Goal: Transaction & Acquisition: Book appointment/travel/reservation

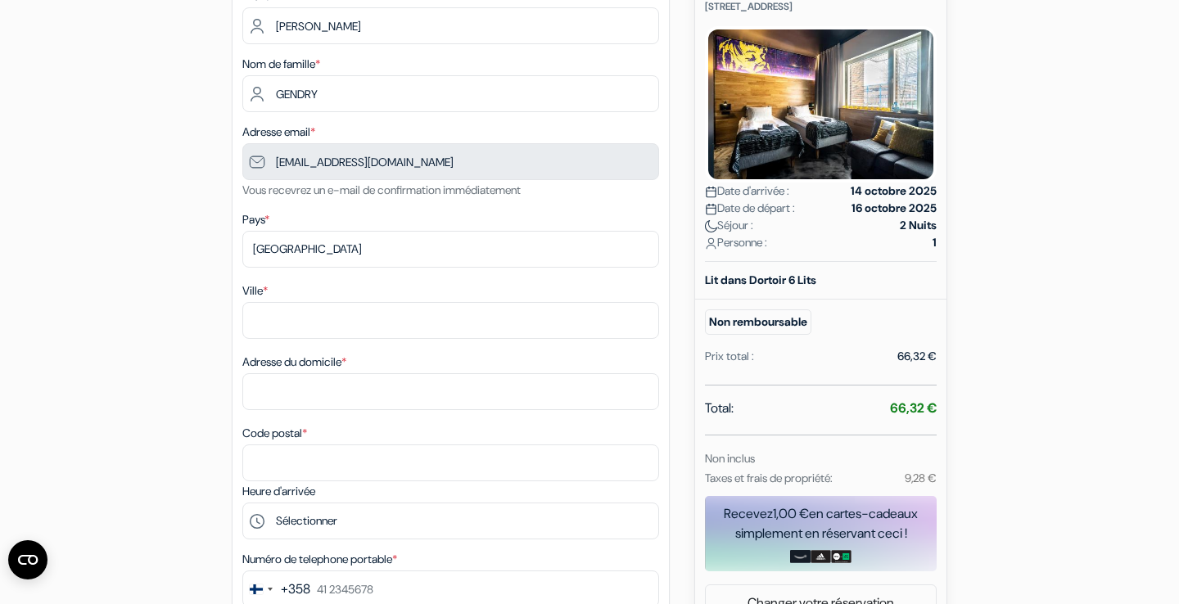
scroll to position [242, 0]
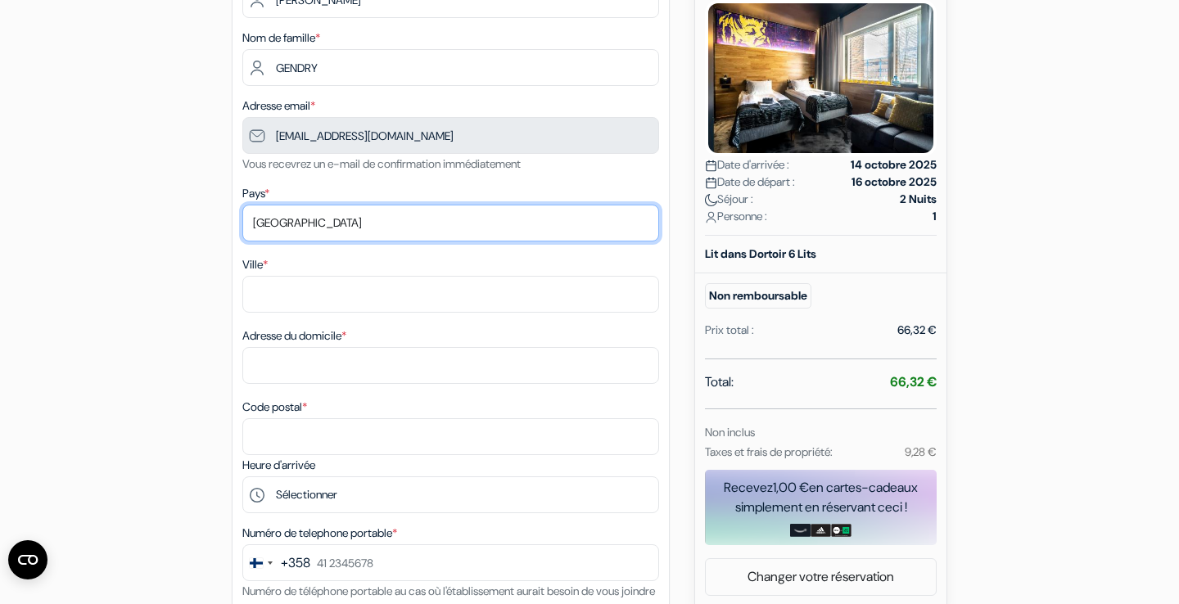
select select "fr"
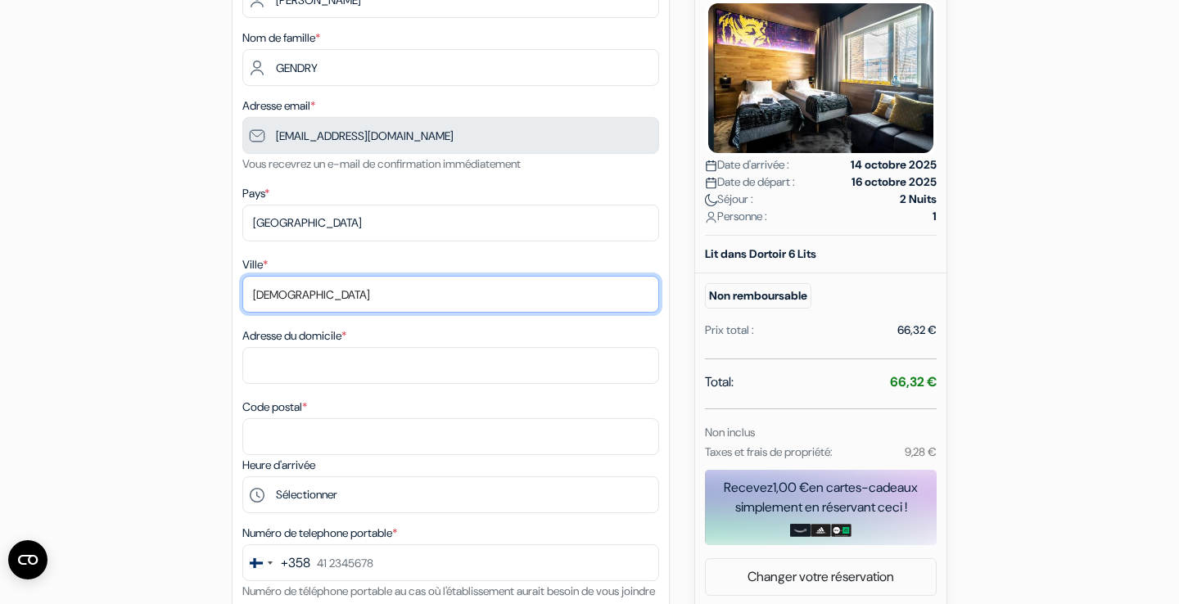
type input "[DEMOGRAPHIC_DATA]"
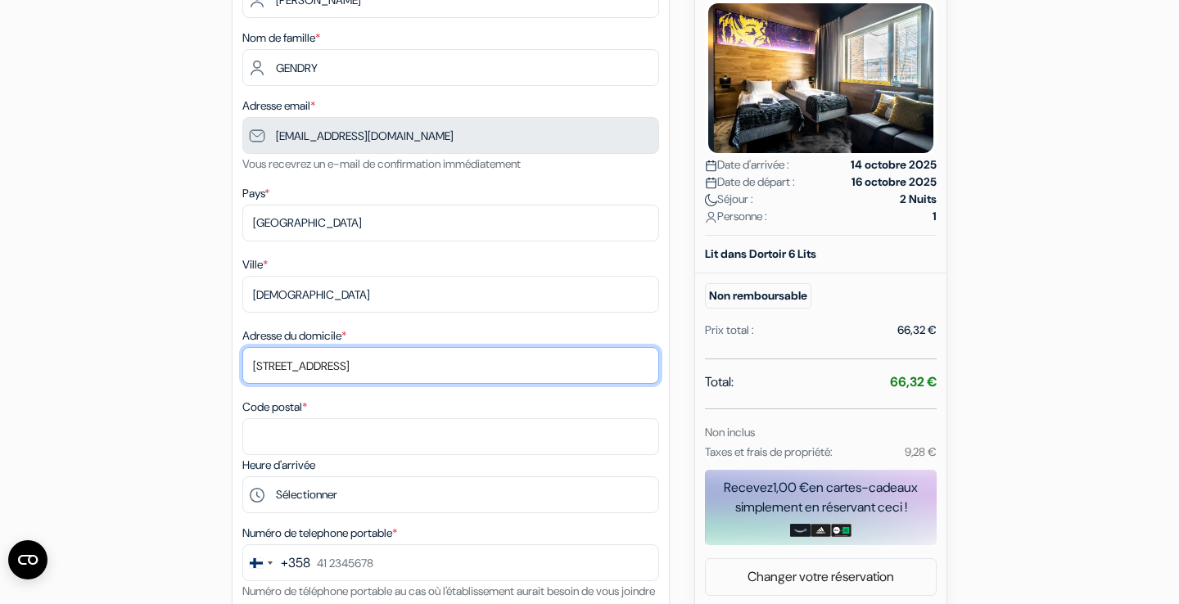
type input "[STREET_ADDRESS]"
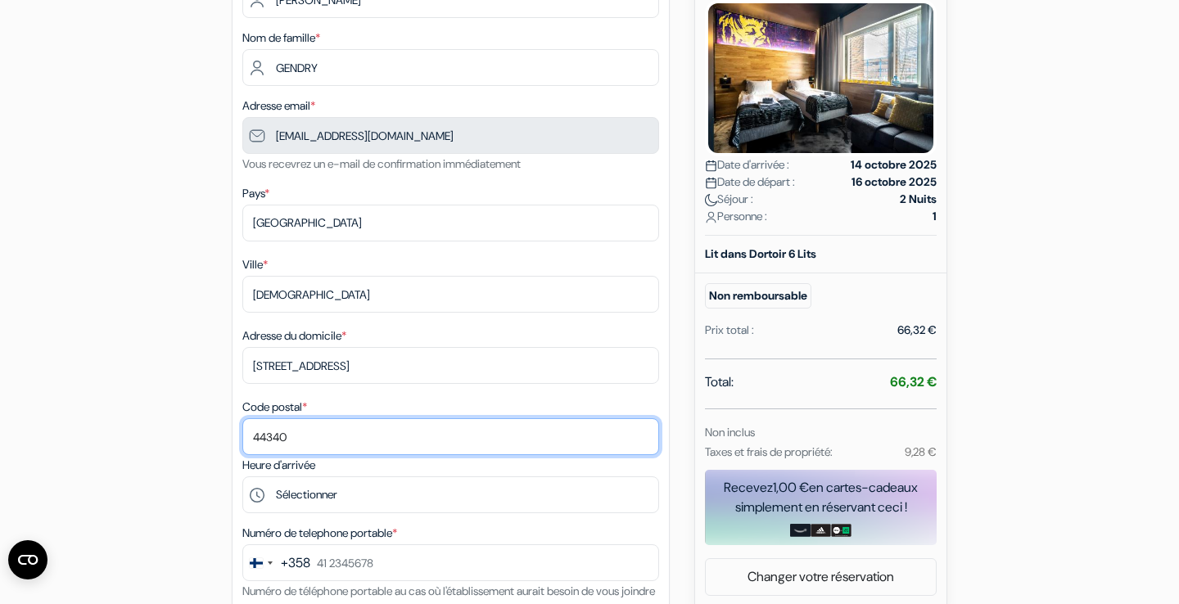
type input "44340"
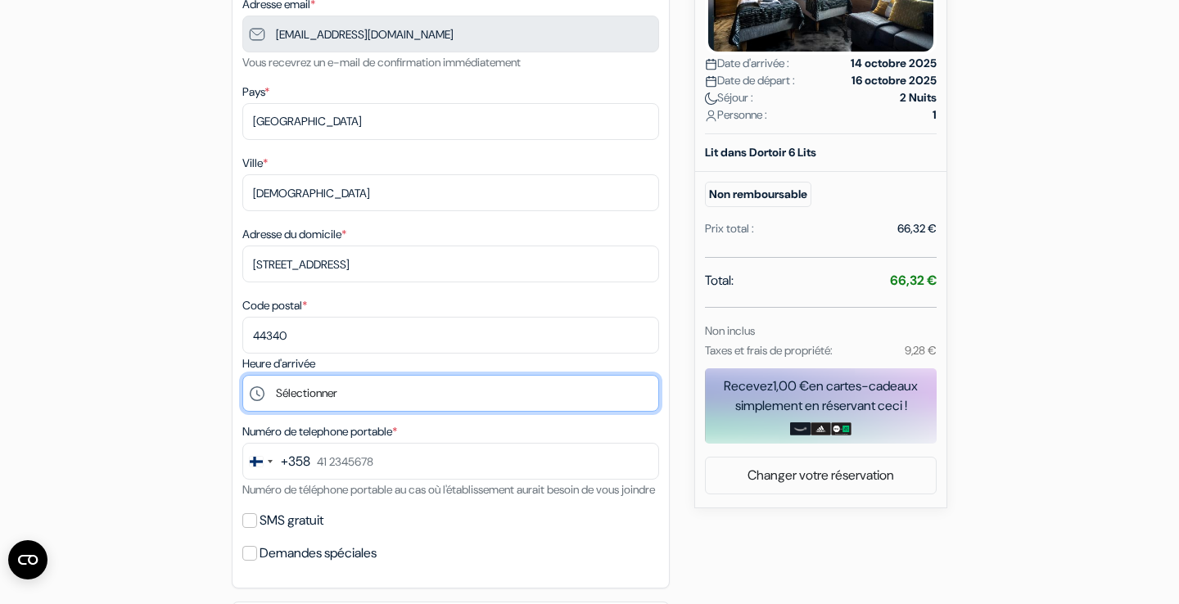
scroll to position [368, 0]
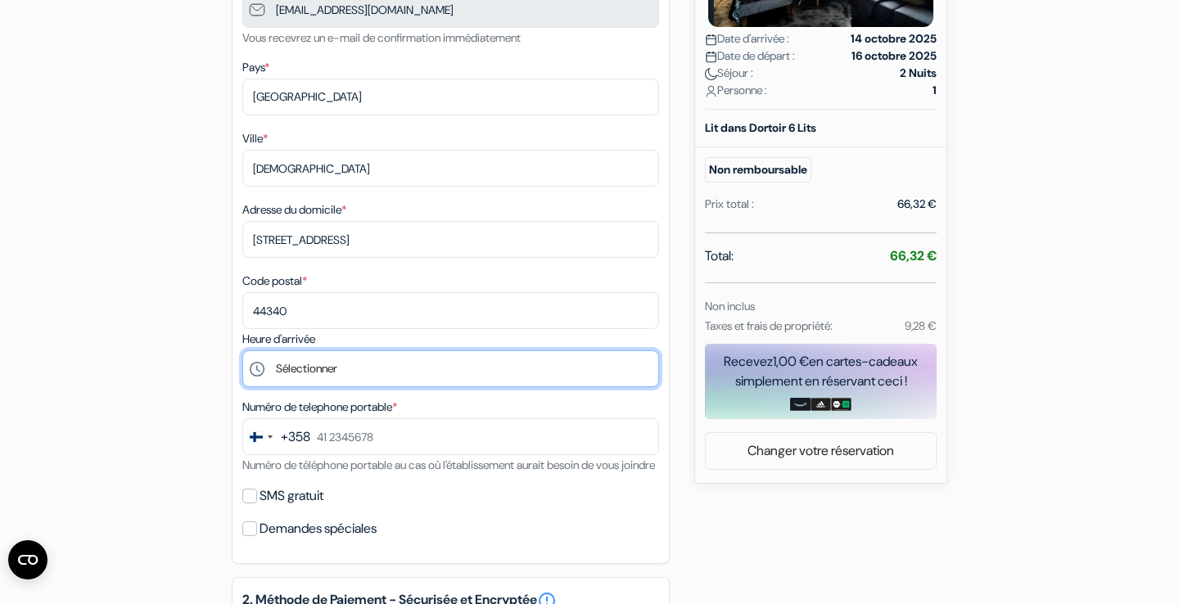
click at [298, 367] on select "Sélectionner 16:00 17:00 18:00 19:00 20:00 21:00 22:00 23:00 0:00" at bounding box center [450, 368] width 417 height 37
select select "16"
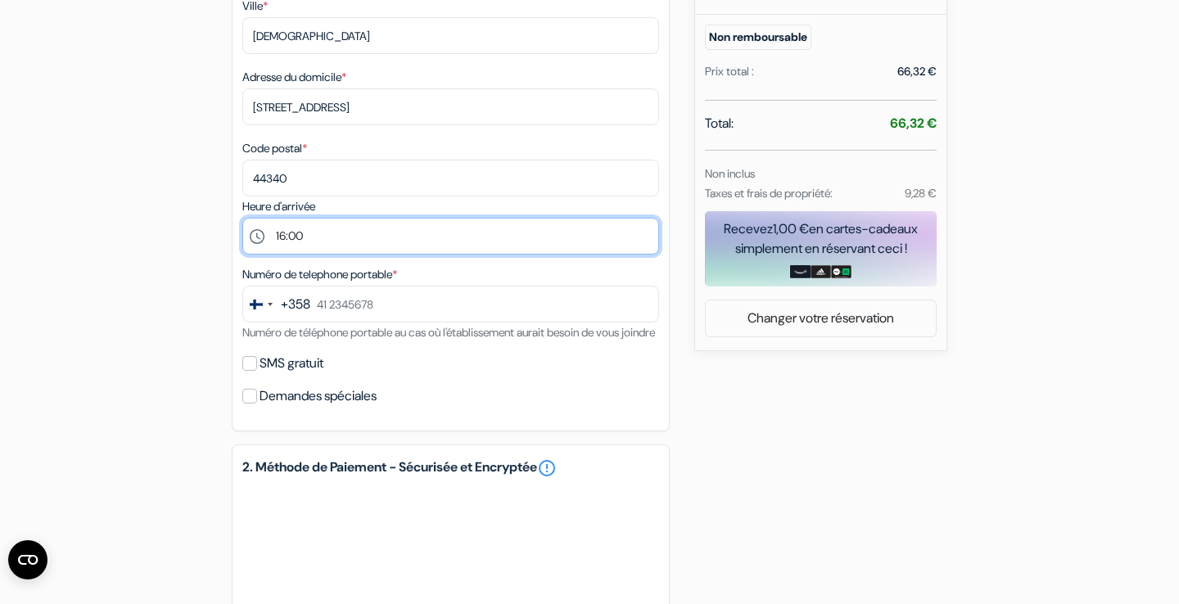
scroll to position [554, 0]
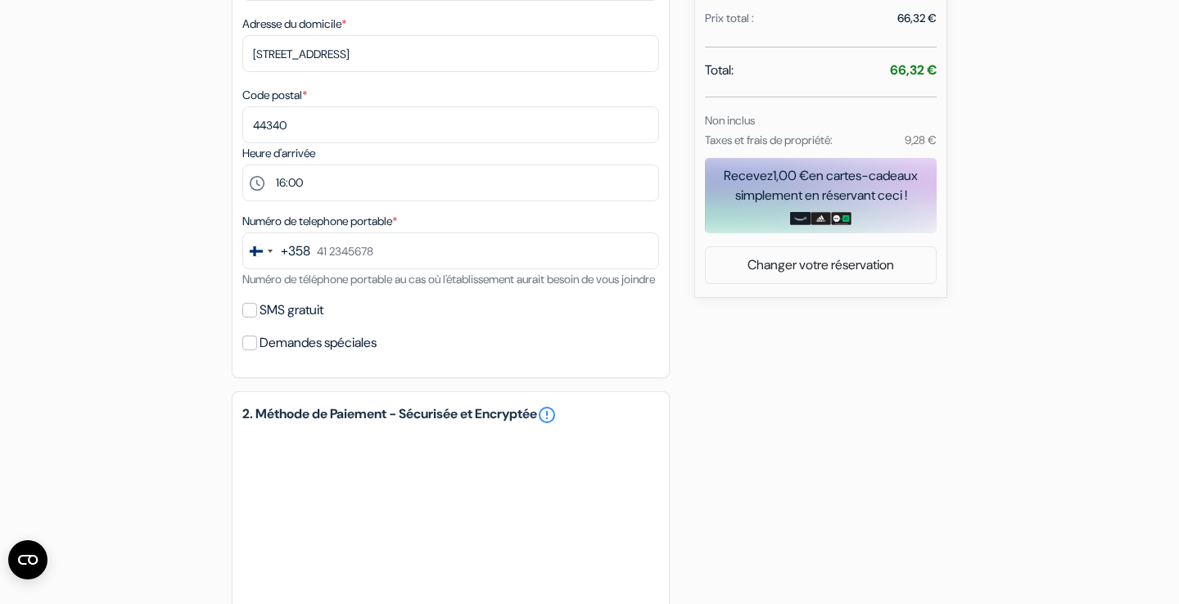
click at [300, 255] on div "+358" at bounding box center [295, 252] width 29 height 20
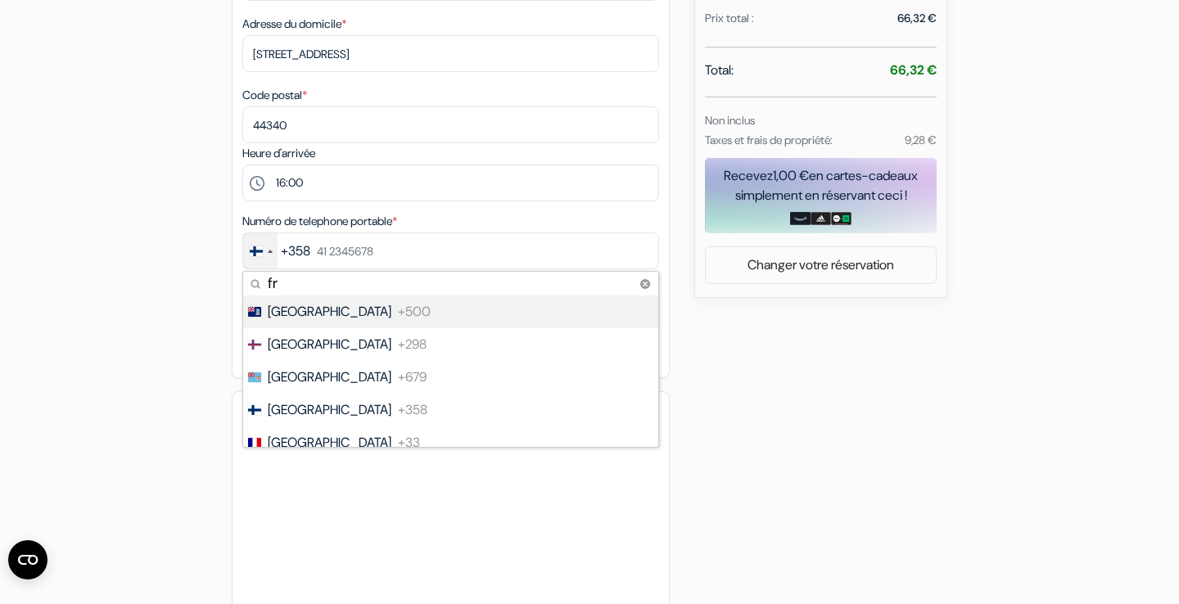
type input "fra"
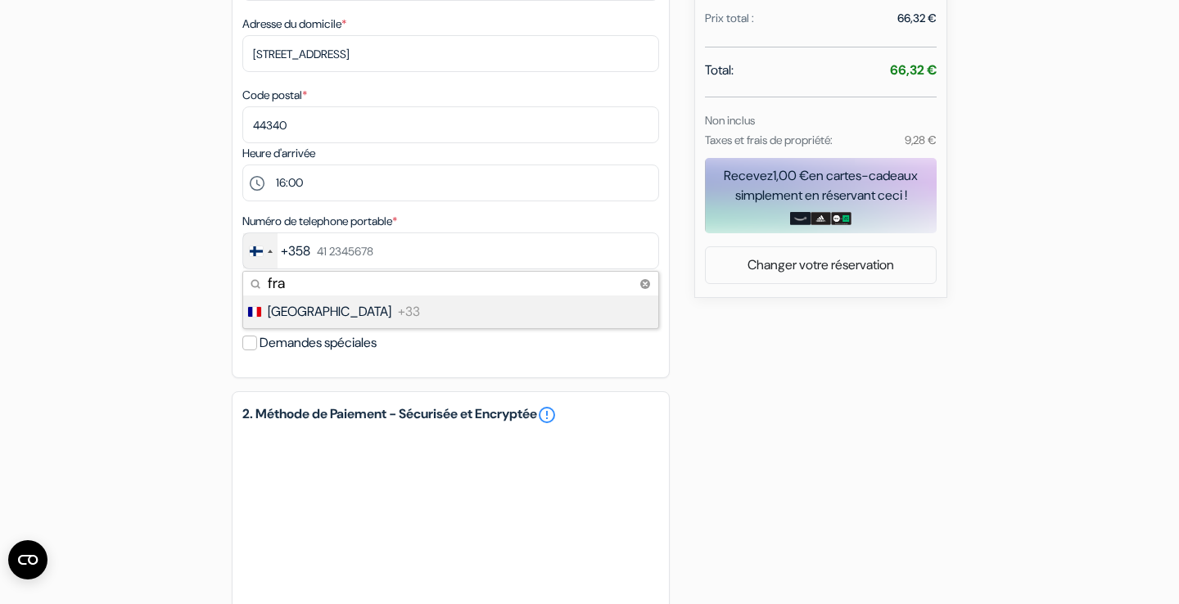
click at [298, 309] on span "[GEOGRAPHIC_DATA]" at bounding box center [330, 312] width 124 height 20
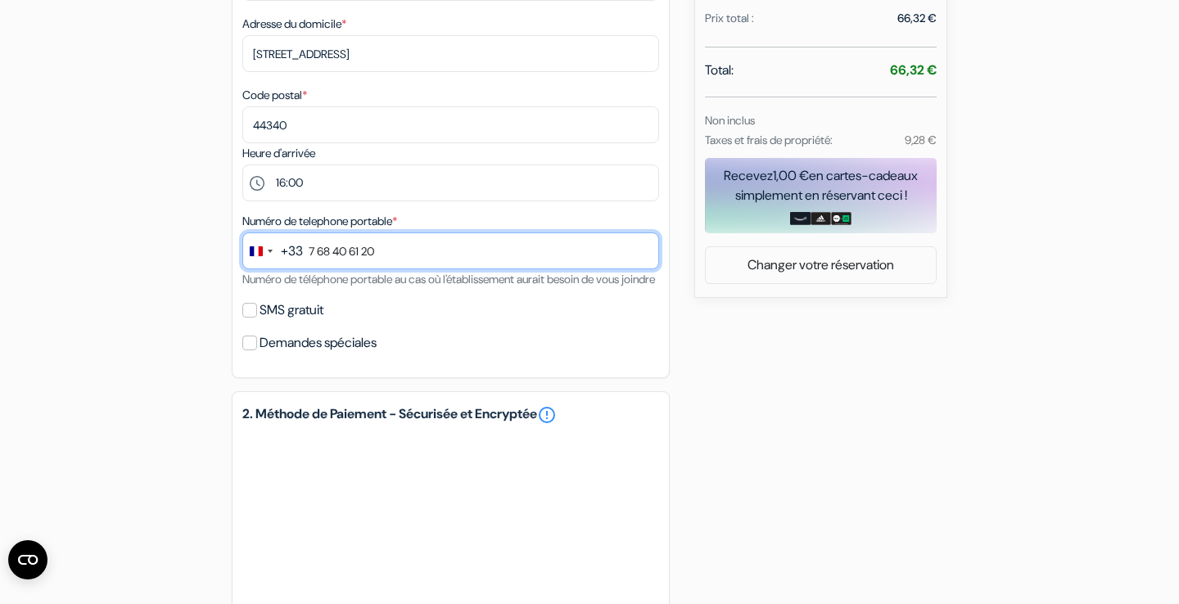
type input "7 68 40 61 20"
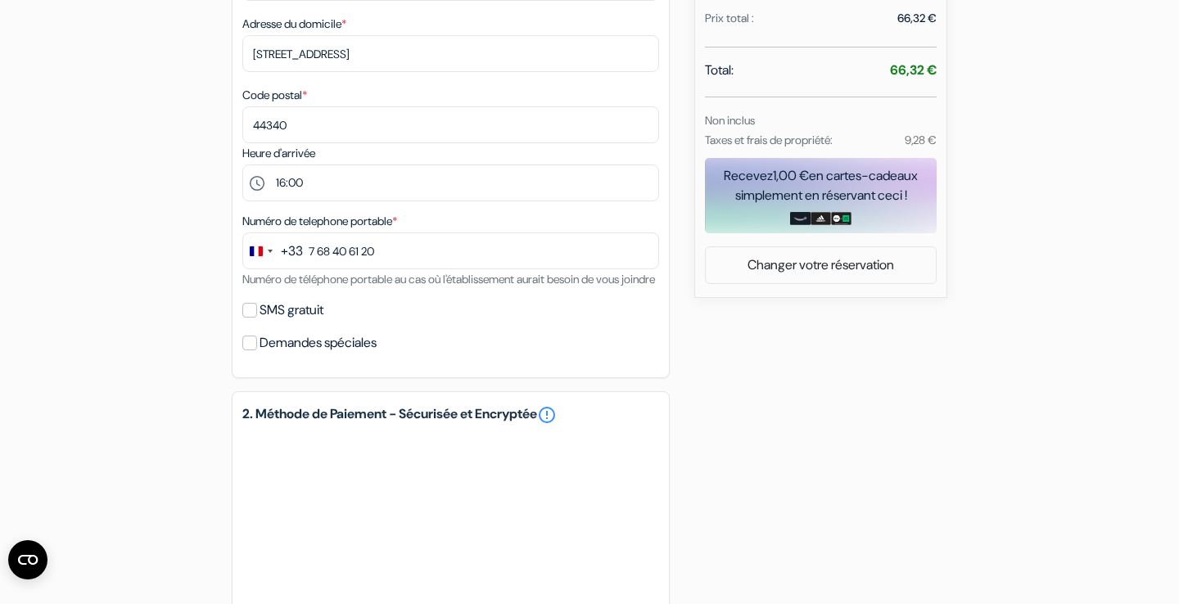
click at [250, 318] on input "SMS gratuit" at bounding box center [249, 310] width 15 height 15
checkbox input "true"
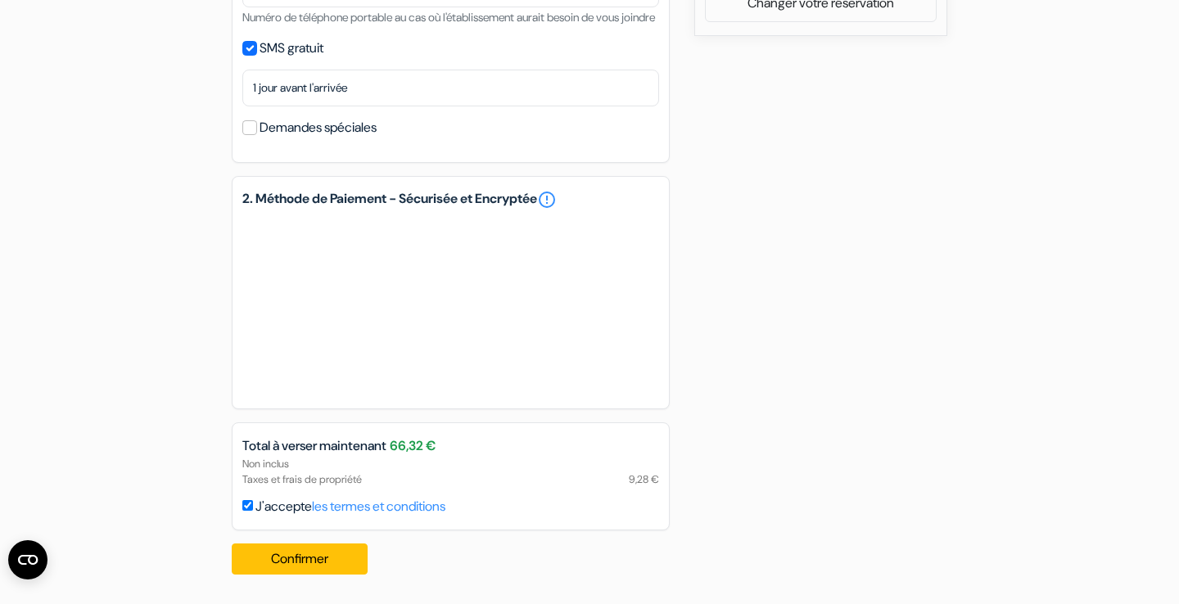
scroll to position [836, 0]
click at [282, 552] on button "Confirmer Loading..." at bounding box center [300, 559] width 136 height 31
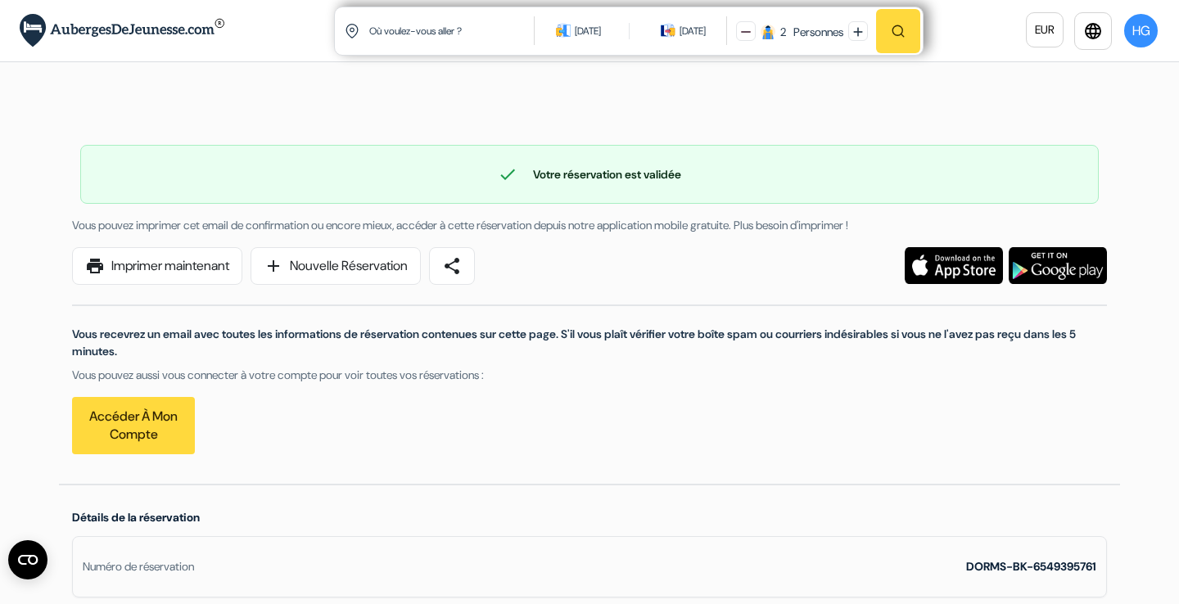
click at [1142, 32] on button "HG" at bounding box center [1141, 30] width 37 height 37
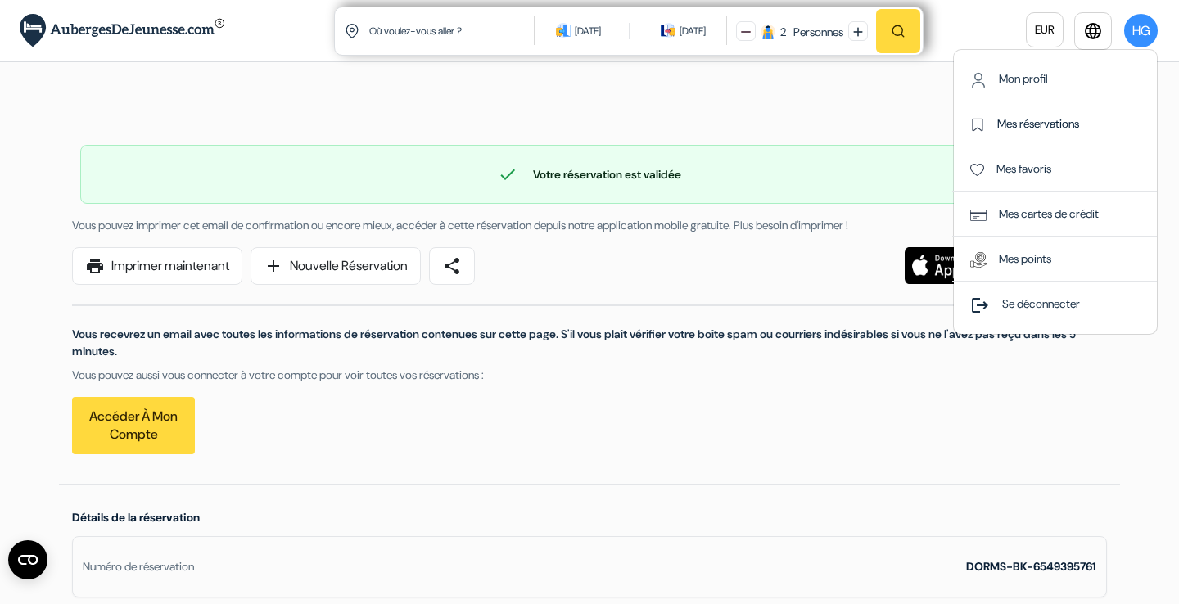
click at [1044, 126] on link "Mes réservations" at bounding box center [1024, 123] width 109 height 15
